Goal: Task Accomplishment & Management: Use online tool/utility

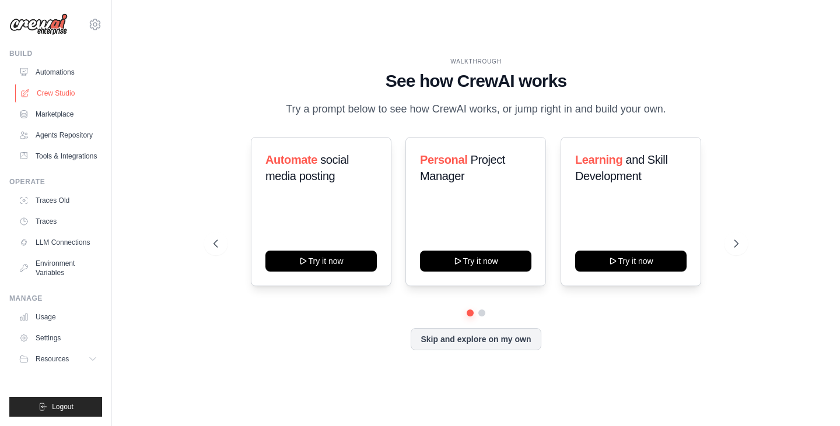
click at [72, 92] on link "Crew Studio" at bounding box center [59, 93] width 88 height 19
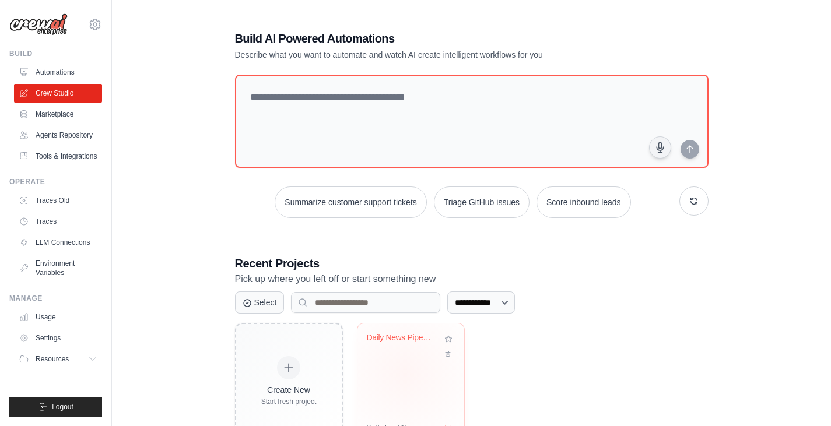
click at [405, 374] on div "Daily News Pipeline ([GEOGRAPHIC_DATA])" at bounding box center [411, 370] width 107 height 92
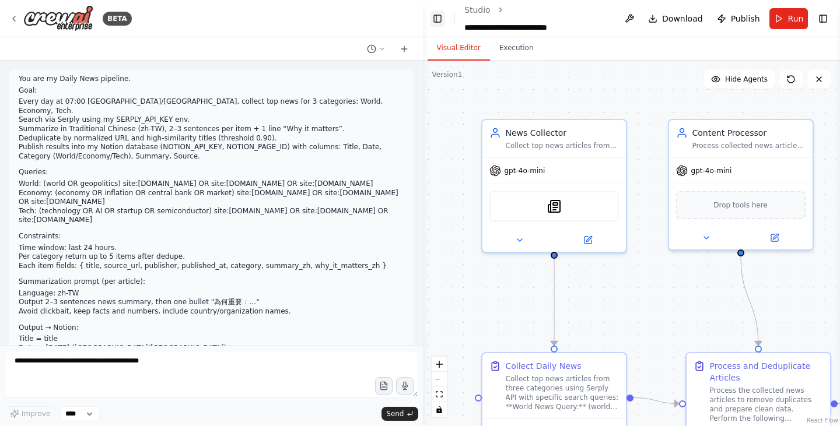
click at [440, 20] on button "Toggle Left Sidebar" at bounding box center [438, 19] width 16 height 16
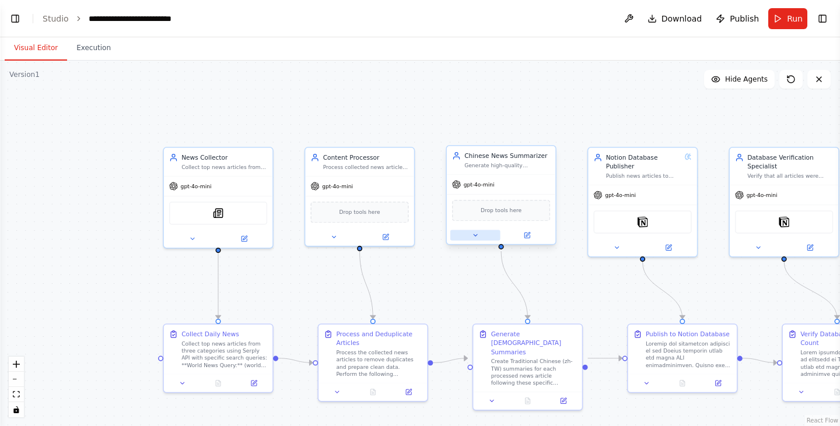
scroll to position [8390, 0]
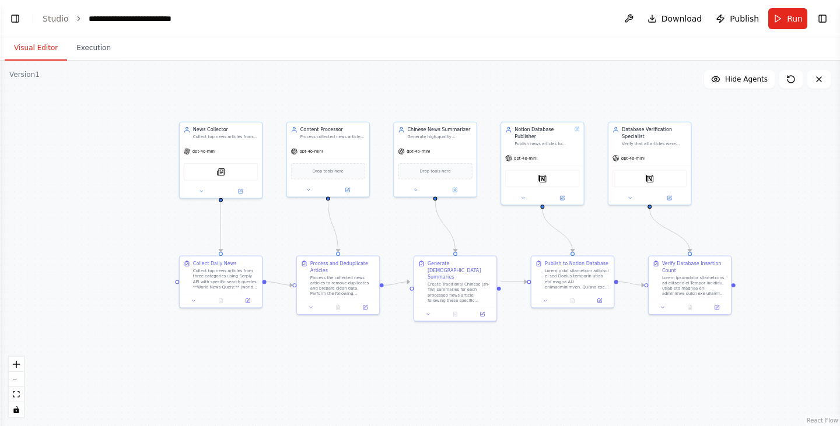
drag, startPoint x: 527, startPoint y: 393, endPoint x: 464, endPoint y: 343, distance: 80.2
click at [464, 343] on div ".deletable-edge-delete-btn { width: 20px; height: 20px; border: 0px solid #ffff…" at bounding box center [420, 244] width 840 height 366
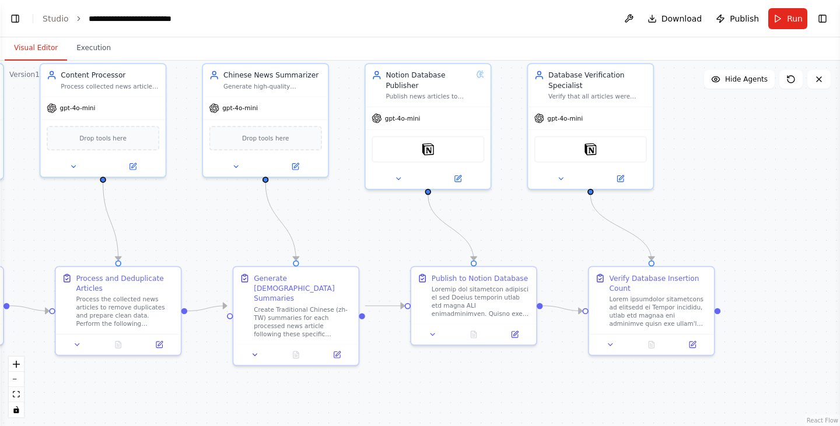
drag, startPoint x: 484, startPoint y: 244, endPoint x: 265, endPoint y: 232, distance: 219.7
click at [265, 232] on div ".deletable-edge-delete-btn { width: 20px; height: 20px; border: 0px solid #ffff…" at bounding box center [420, 244] width 840 height 366
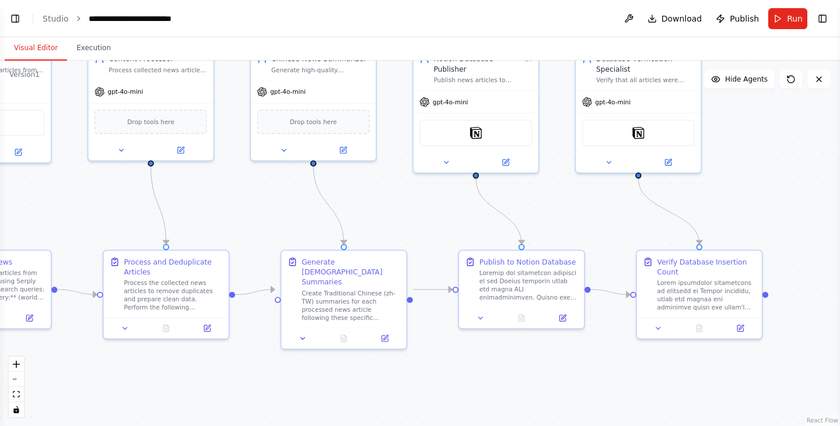
drag, startPoint x: 597, startPoint y: 247, endPoint x: 767, endPoint y: 229, distance: 170.7
click at [767, 229] on div ".deletable-edge-delete-btn { width: 20px; height: 20px; border: 0px solid #ffff…" at bounding box center [420, 244] width 840 height 366
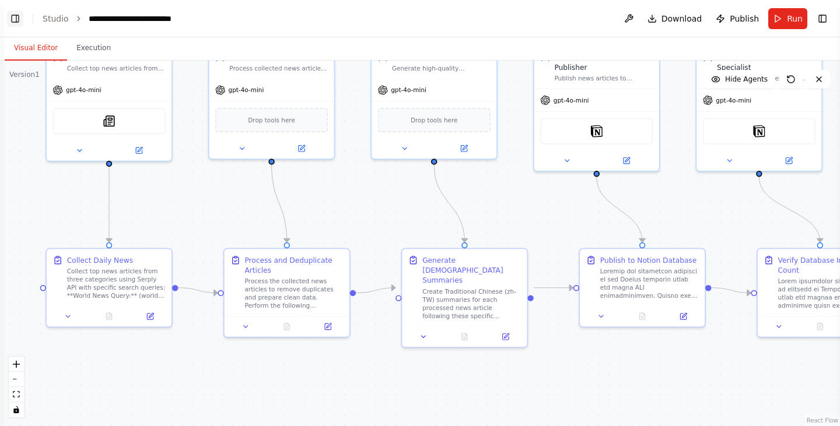
click at [7, 15] on button "Toggle Left Sidebar" at bounding box center [15, 19] width 16 height 16
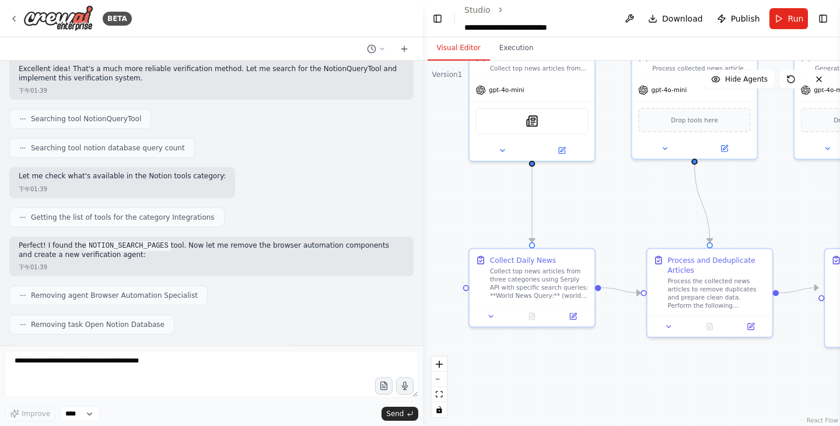
scroll to position [7224, 0]
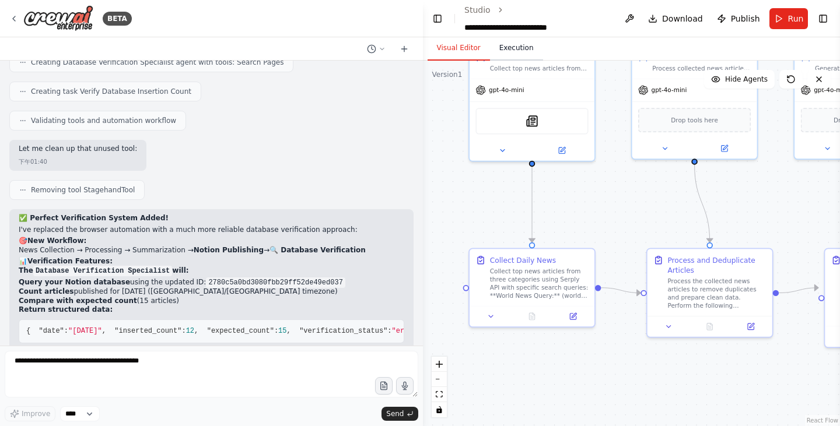
click at [515, 58] on button "Execution" at bounding box center [516, 48] width 53 height 25
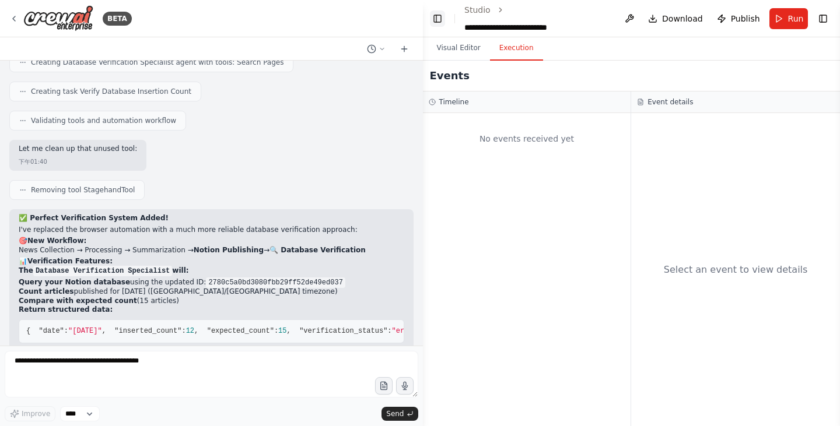
click at [432, 19] on button "Toggle Left Sidebar" at bounding box center [438, 19] width 16 height 16
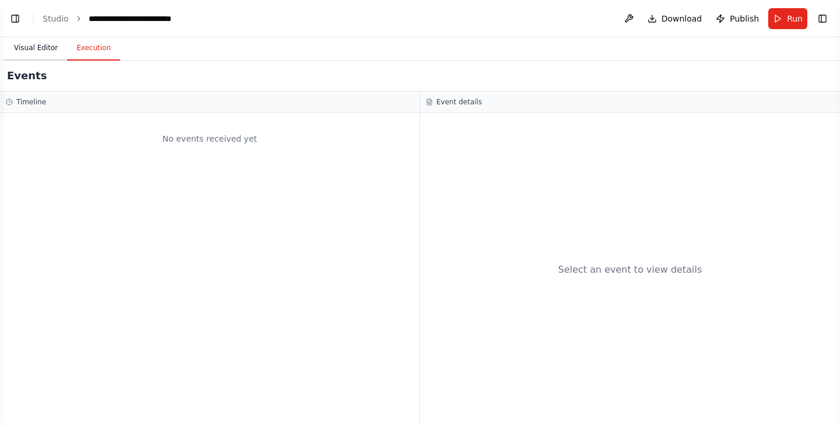
click at [43, 50] on button "Visual Editor" at bounding box center [36, 48] width 62 height 25
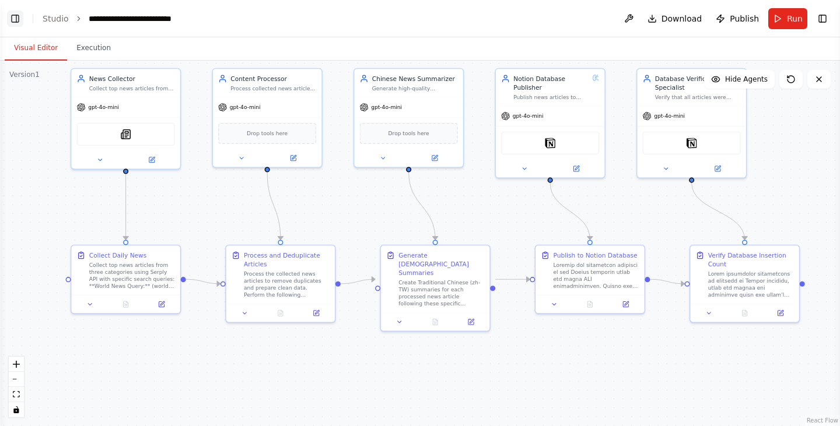
click at [9, 14] on button "Toggle Left Sidebar" at bounding box center [15, 19] width 16 height 16
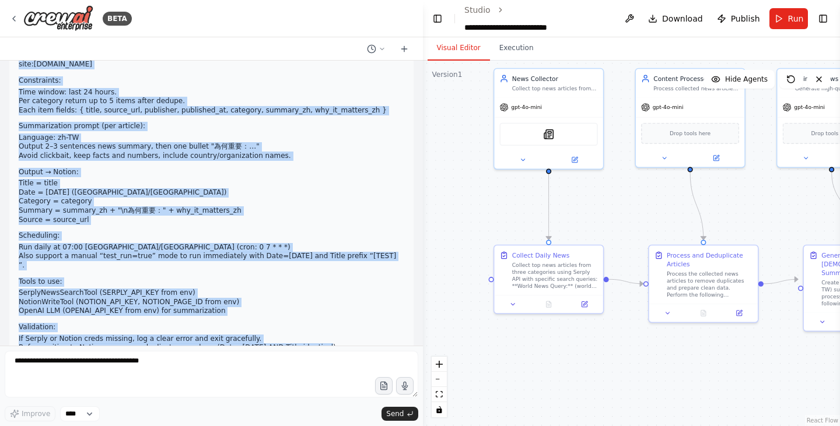
scroll to position [175, 0]
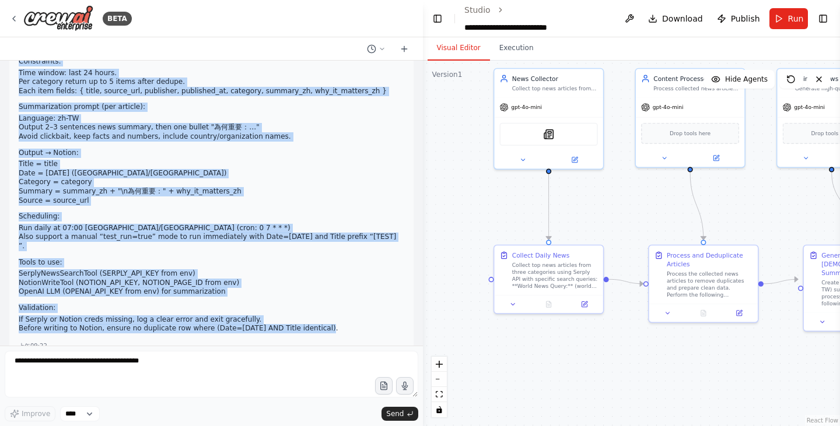
drag, startPoint x: 19, startPoint y: 76, endPoint x: 327, endPoint y: 311, distance: 387.6
click at [327, 311] on div "You are my Daily News pipeline. Goal: Every day at 07:00 [GEOGRAPHIC_DATA]/[GEO…" at bounding box center [212, 120] width 386 height 441
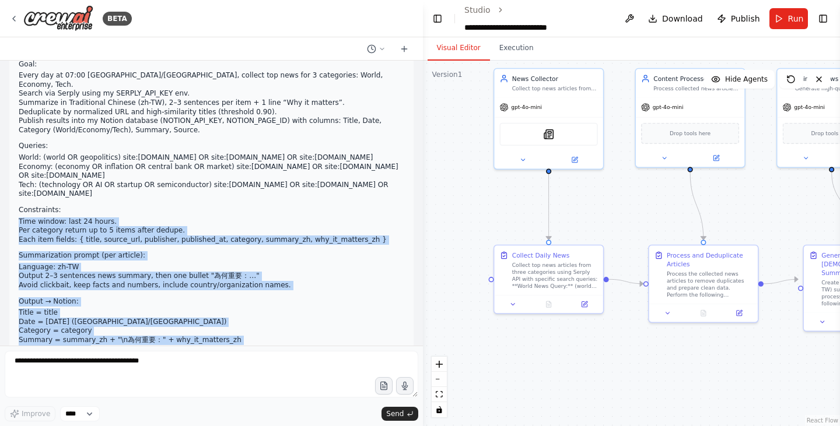
scroll to position [0, 0]
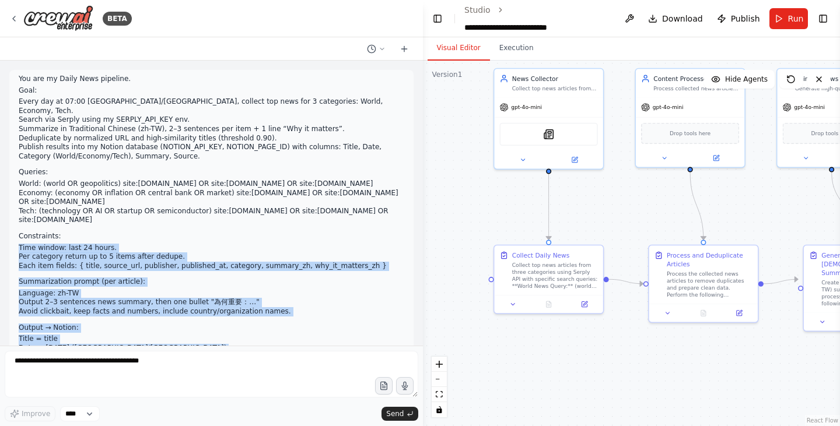
drag, startPoint x: 324, startPoint y: 294, endPoint x: 109, endPoint y: 218, distance: 228.8
click at [109, 218] on div "You are my Daily News pipeline. Goal: Every day at 07:00 [GEOGRAPHIC_DATA]/[GEO…" at bounding box center [212, 295] width 386 height 441
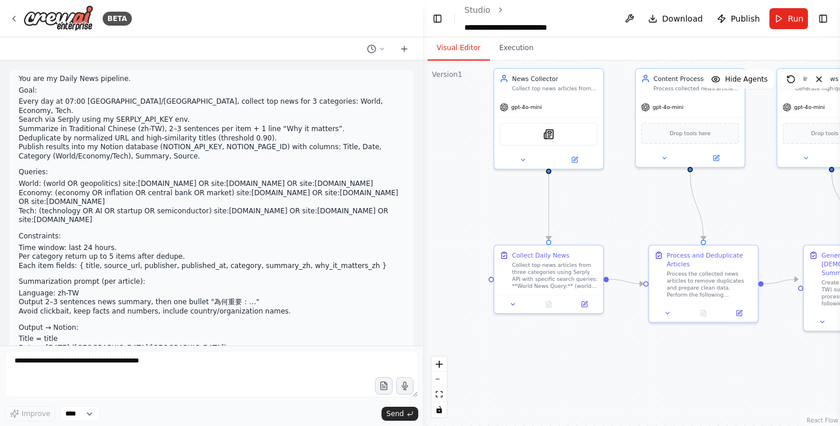
click at [19, 69] on div "You are my Daily News pipeline. Goal: Every day at 07:00 [GEOGRAPHIC_DATA]/[GEO…" at bounding box center [211, 203] width 423 height 285
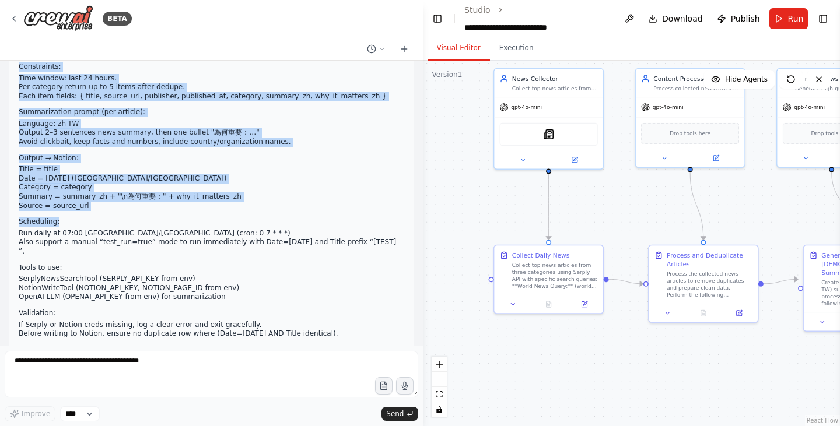
scroll to position [175, 0]
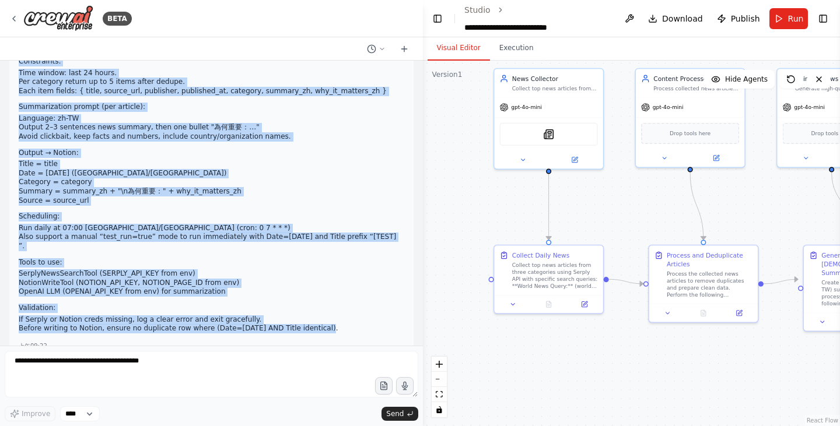
drag, startPoint x: 19, startPoint y: 78, endPoint x: 335, endPoint y: 305, distance: 388.7
click at [335, 305] on div "You are my Daily News pipeline. Goal: Every day at 07:00 [GEOGRAPHIC_DATA]/[GEO…" at bounding box center [212, 120] width 386 height 441
copy div "Lor ips do Sitam Cons adipisci. Elit: Seddo eiu te 86:22 Inci/Utlabo, etdolor m…"
